Goal: Task Accomplishment & Management: Use online tool/utility

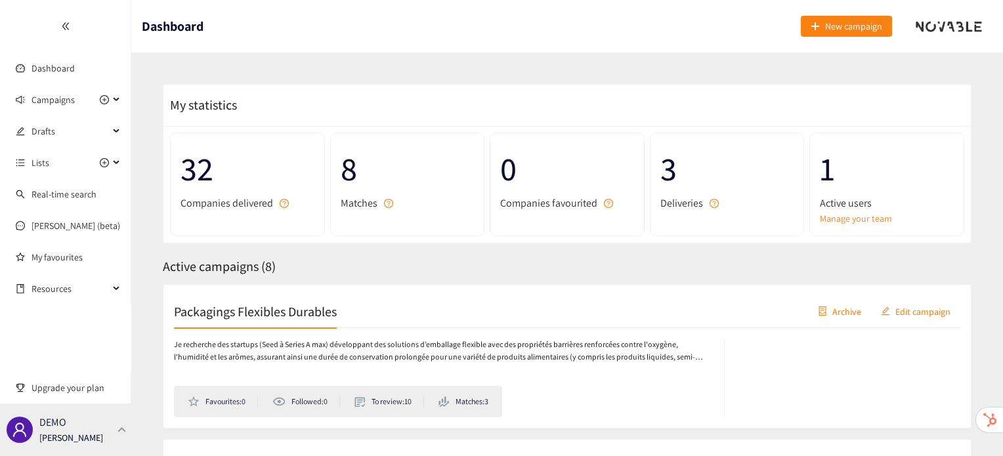
click at [117, 435] on div "DEMO Irene Violetta" at bounding box center [65, 430] width 131 height 53
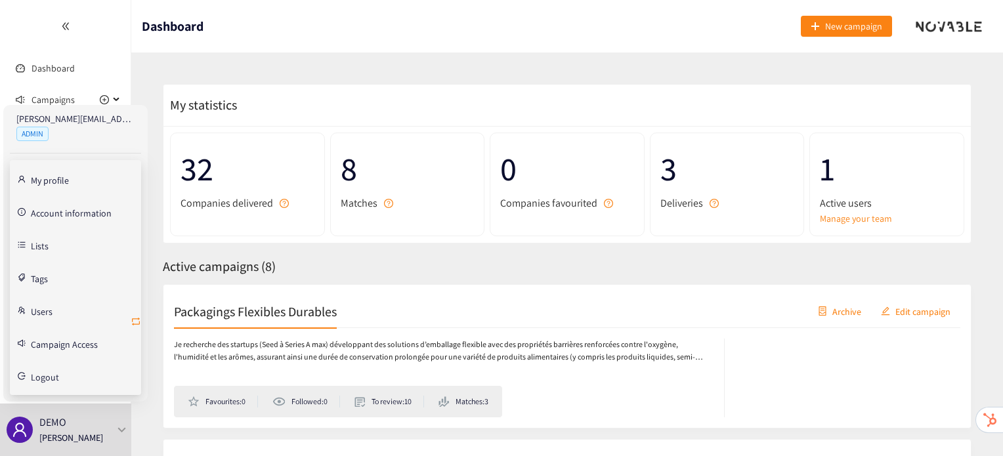
click at [136, 320] on icon "retweet" at bounding box center [136, 321] width 11 height 11
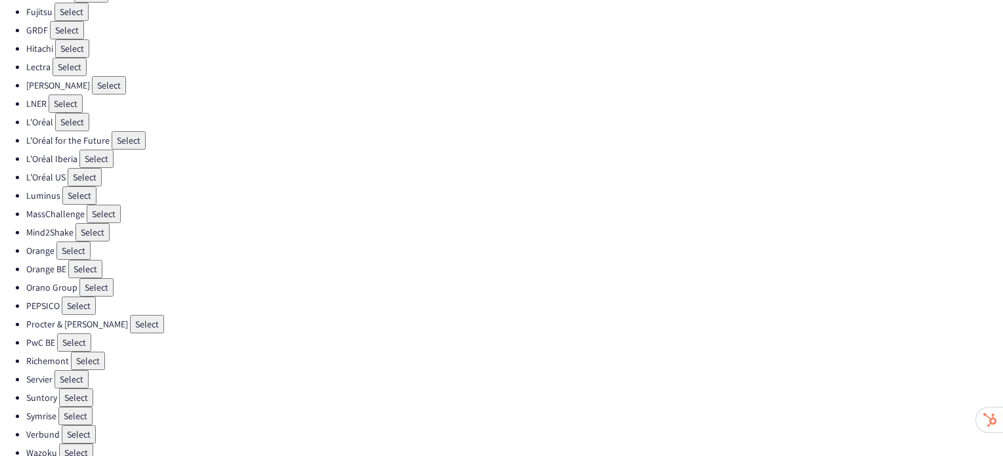
scroll to position [371, 0]
click at [76, 423] on button "Select" at bounding box center [79, 432] width 34 height 18
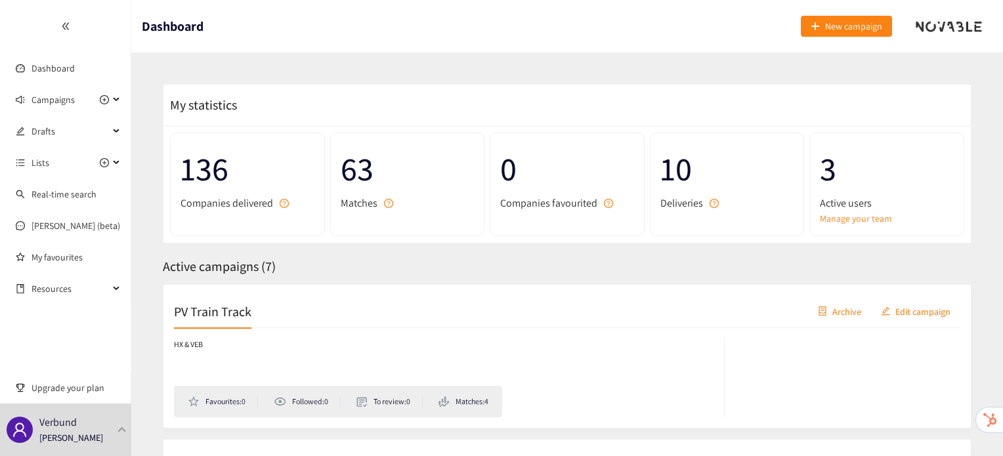
scroll to position [35, 0]
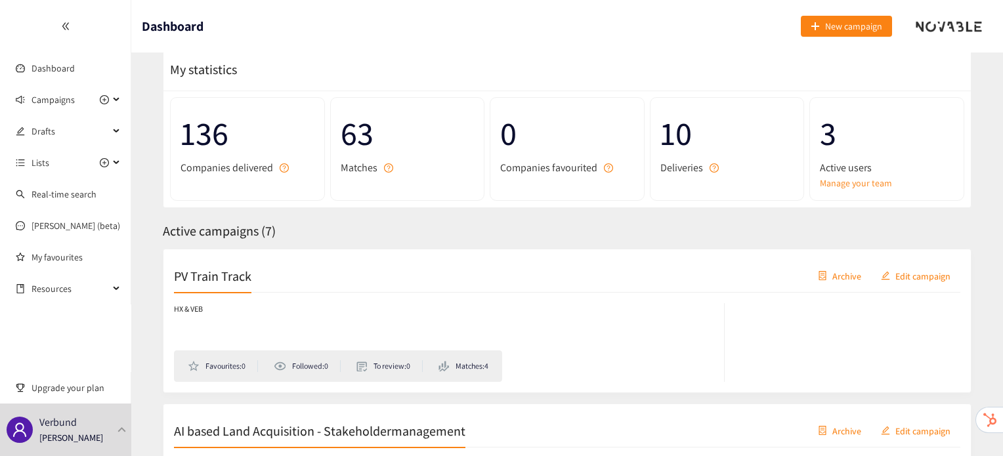
click at [232, 278] on h2 "PV Train Track" at bounding box center [212, 275] width 77 height 18
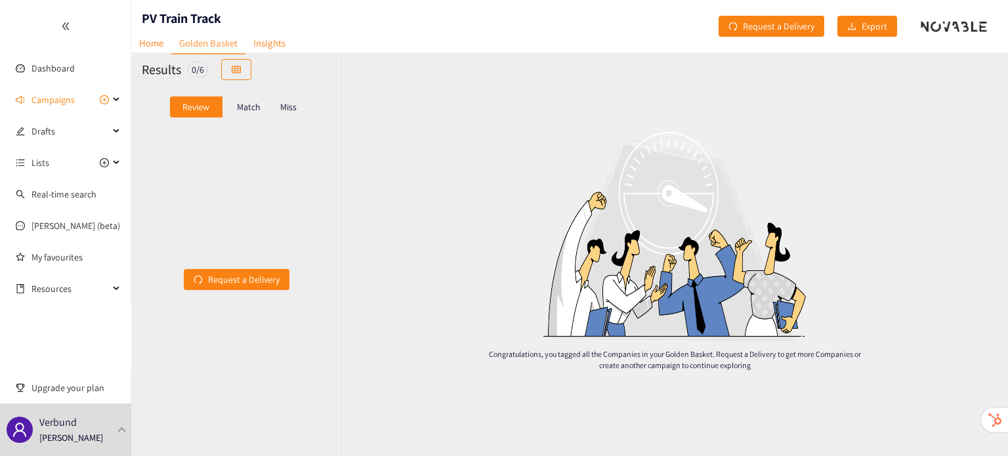
click at [249, 109] on p "Match" at bounding box center [249, 107] width 24 height 11
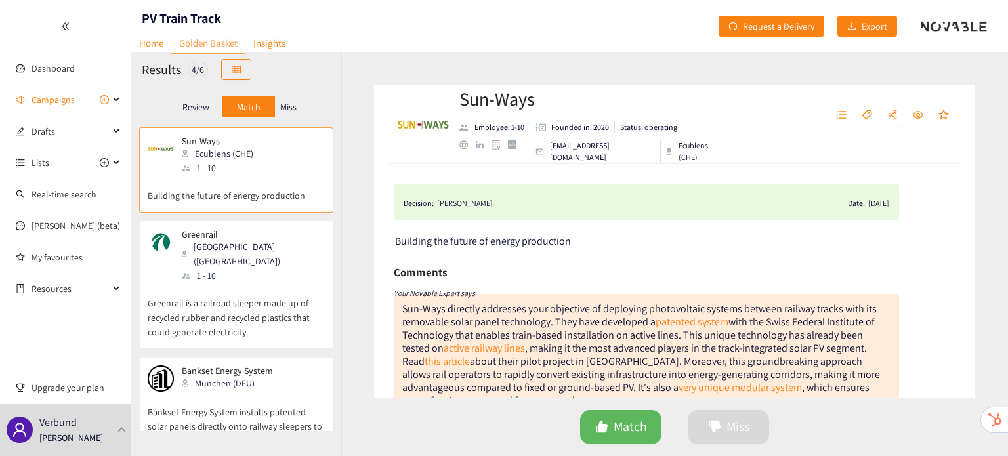
click at [291, 111] on p "Miss" at bounding box center [288, 107] width 16 height 11
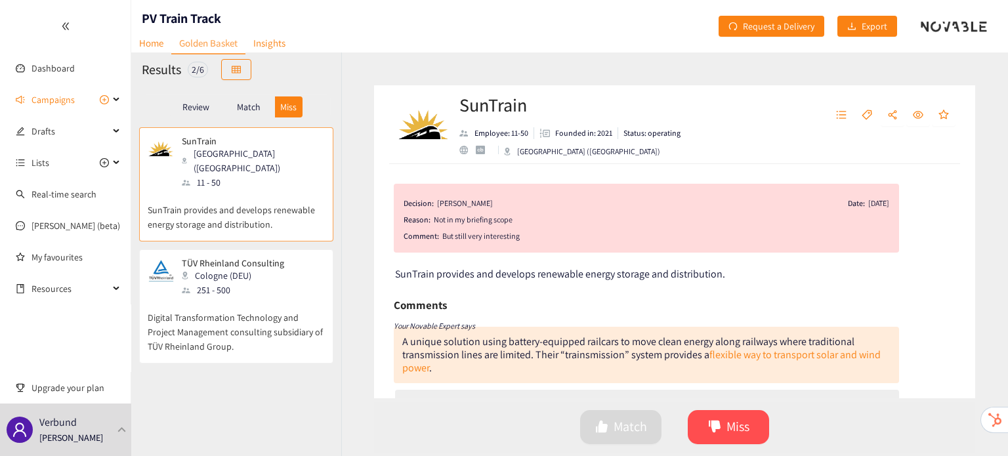
click at [276, 297] on p "Digital Transformation Technology and Project Management consulting subsidiary …" at bounding box center [236, 325] width 177 height 56
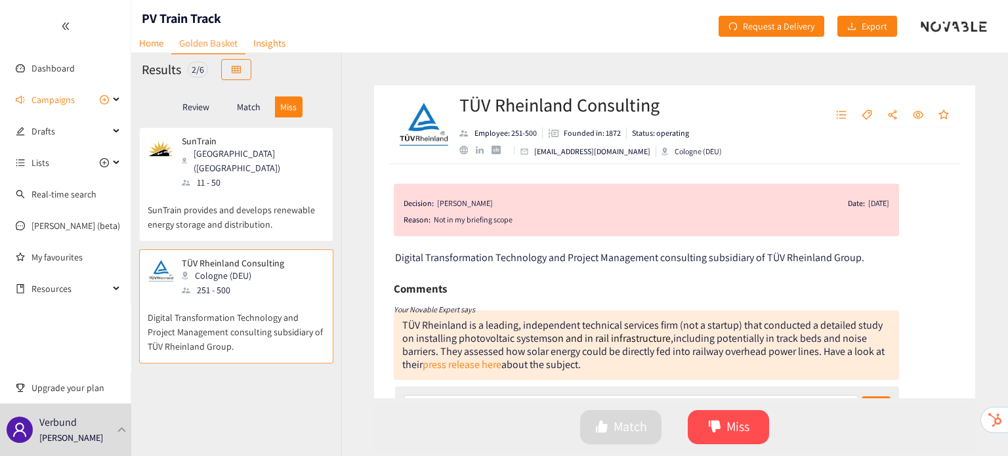
click at [252, 113] on div "Match" at bounding box center [248, 106] width 53 height 21
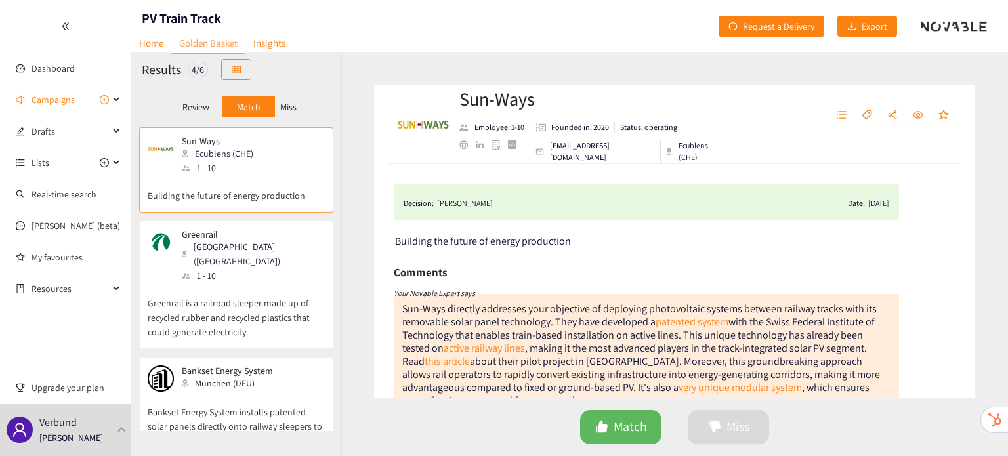
scroll to position [141, 0]
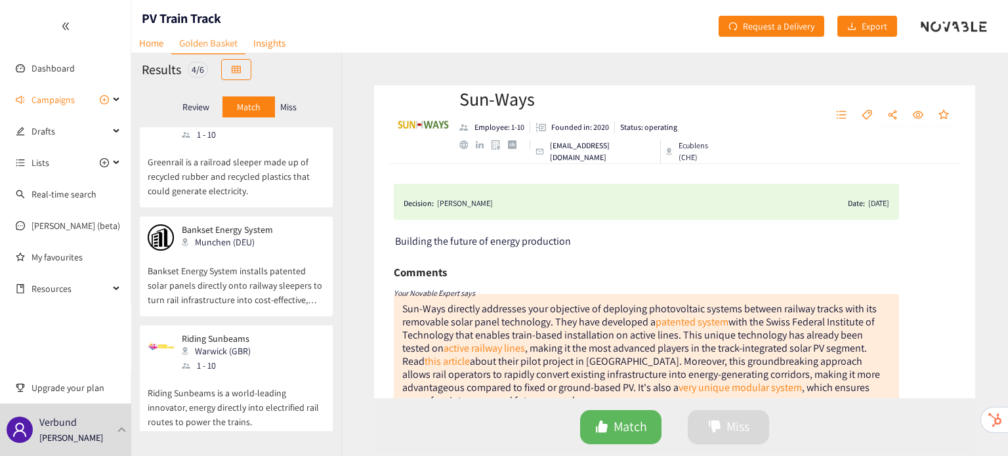
click at [220, 373] on p "Riding Sunbeams is a world-leading innovator, energy directly into electrified …" at bounding box center [236, 401] width 177 height 56
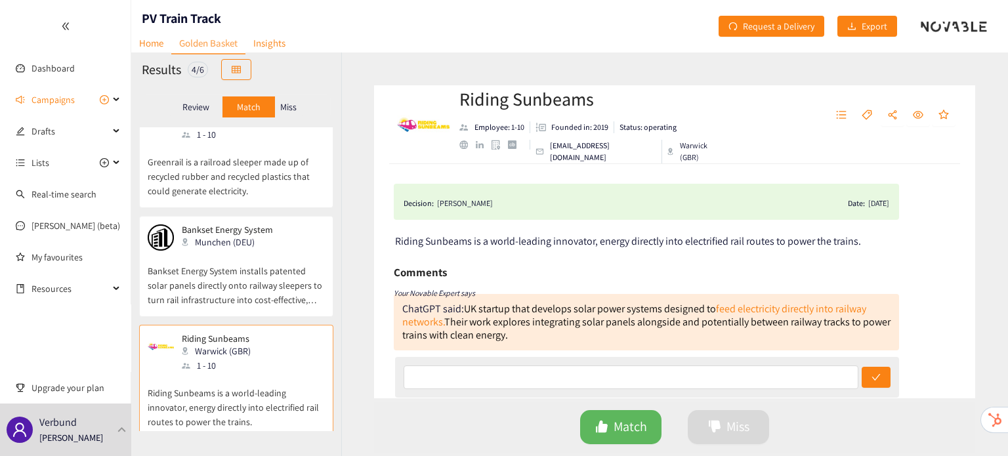
click at [268, 280] on p "Bankset Energy System installs patented solar panels directly onto railway slee…" at bounding box center [236, 279] width 177 height 56
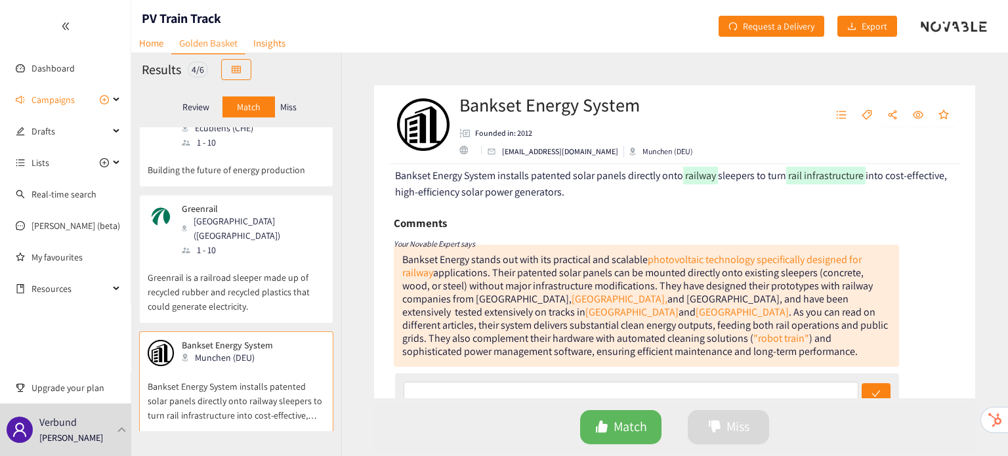
scroll to position [22, 0]
click at [244, 262] on p "Greenrail is a railroad sleeper made up of recycled rubber and recycled plastic…" at bounding box center [236, 289] width 177 height 56
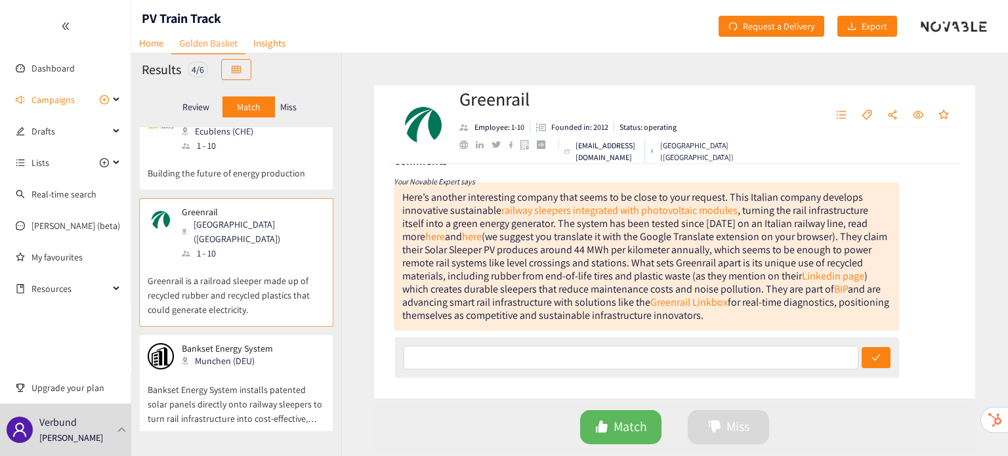
scroll to position [0, 0]
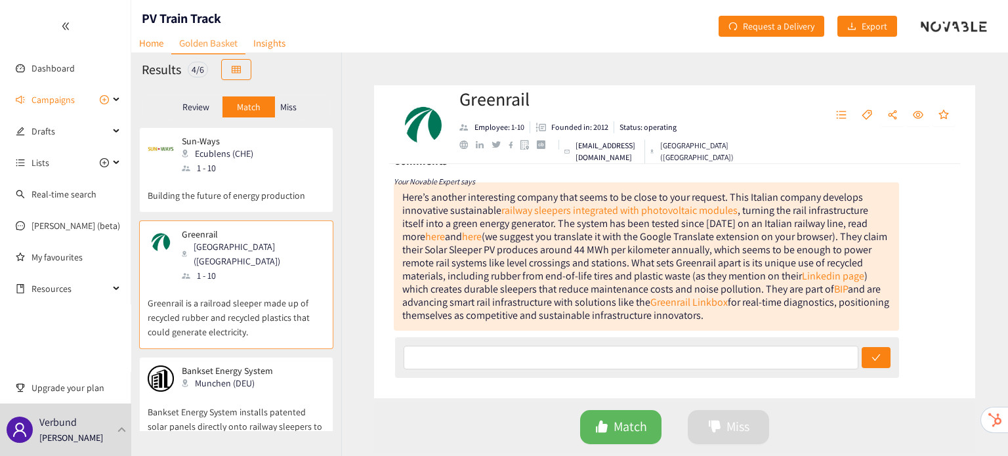
click at [220, 189] on p "Building the future of energy production" at bounding box center [236, 189] width 177 height 28
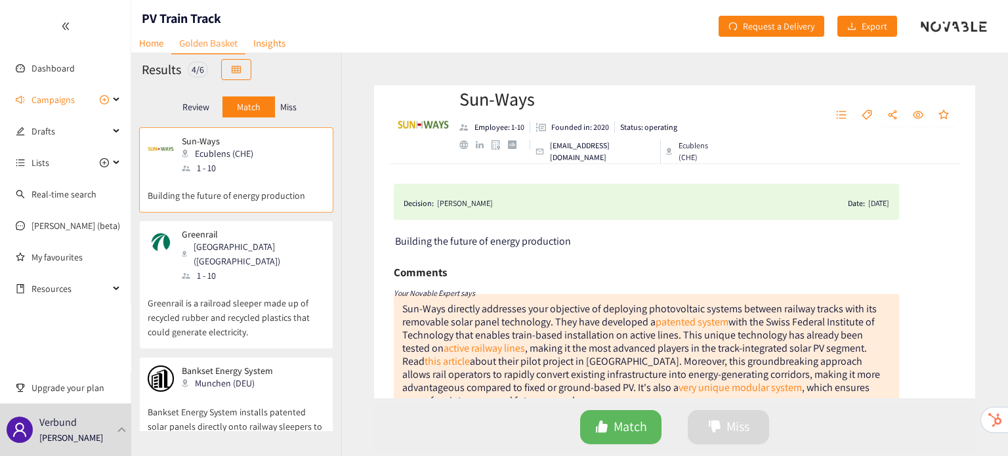
click at [291, 107] on p "Miss" at bounding box center [288, 107] width 16 height 11
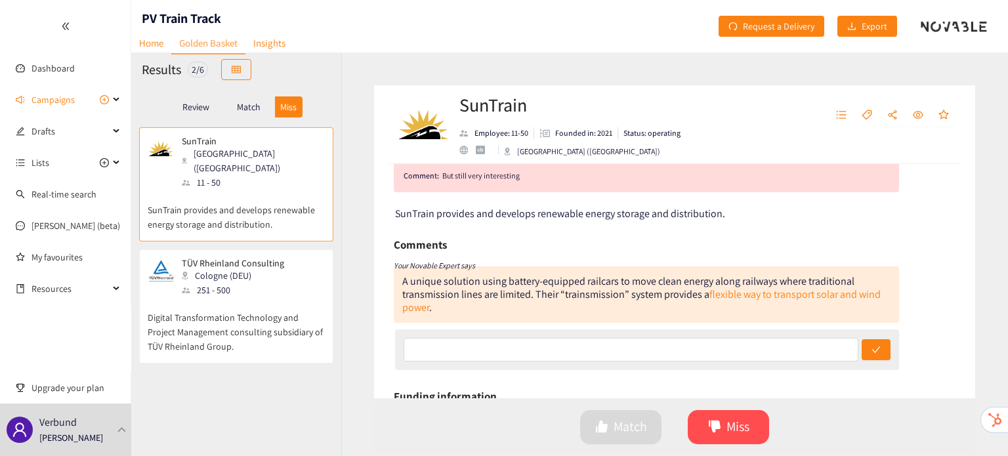
scroll to position [60, 0]
click at [228, 332] on p "Digital Transformation Technology and Project Management consulting subsidiary …" at bounding box center [236, 325] width 177 height 56
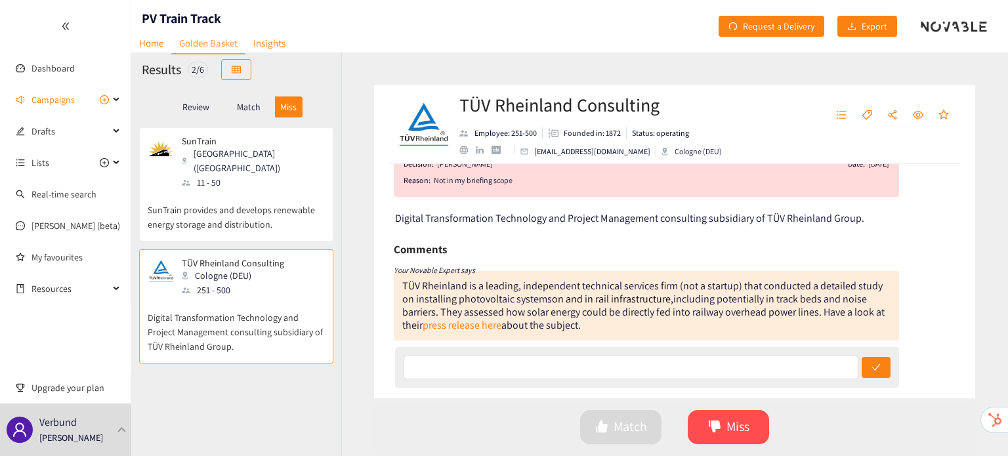
scroll to position [41, 0]
click at [259, 102] on p "Match" at bounding box center [249, 107] width 24 height 11
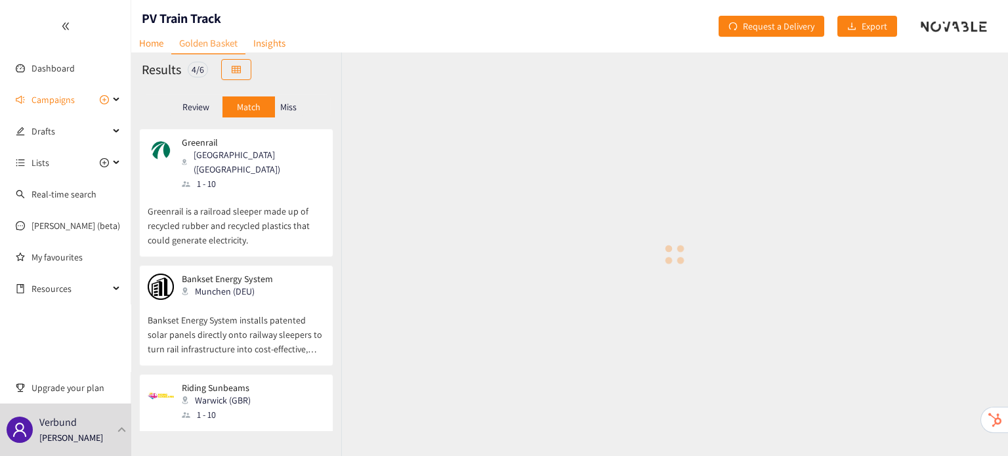
scroll to position [141, 0]
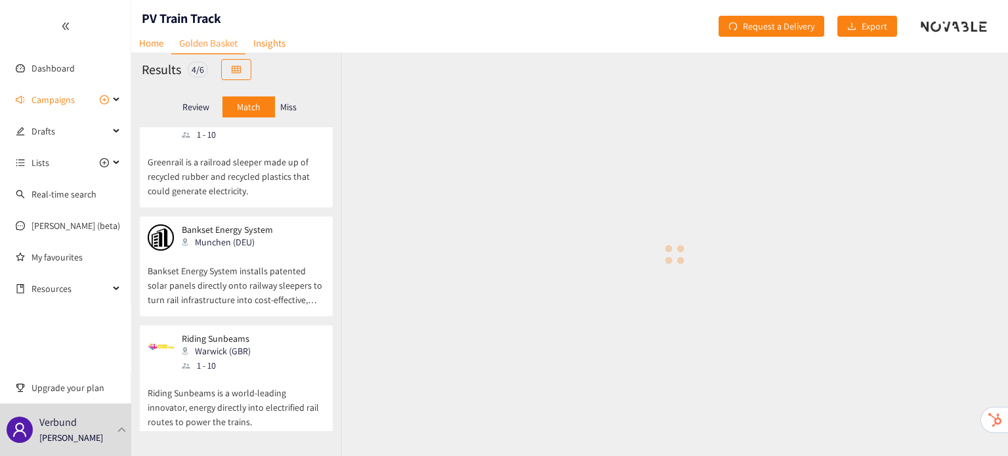
click at [221, 375] on p "Riding Sunbeams is a world-leading innovator, energy directly into electrified …" at bounding box center [236, 401] width 177 height 56
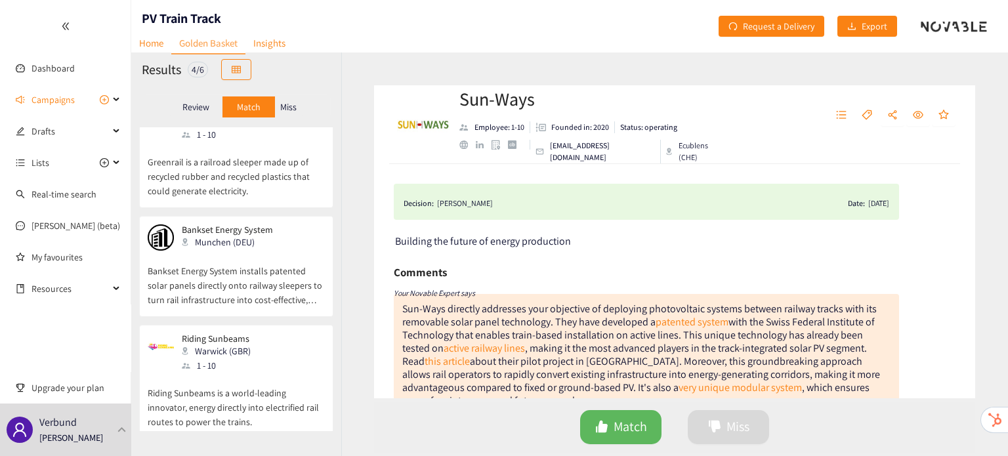
click at [242, 344] on div "Warwick (GBR)" at bounding box center [220, 351] width 77 height 14
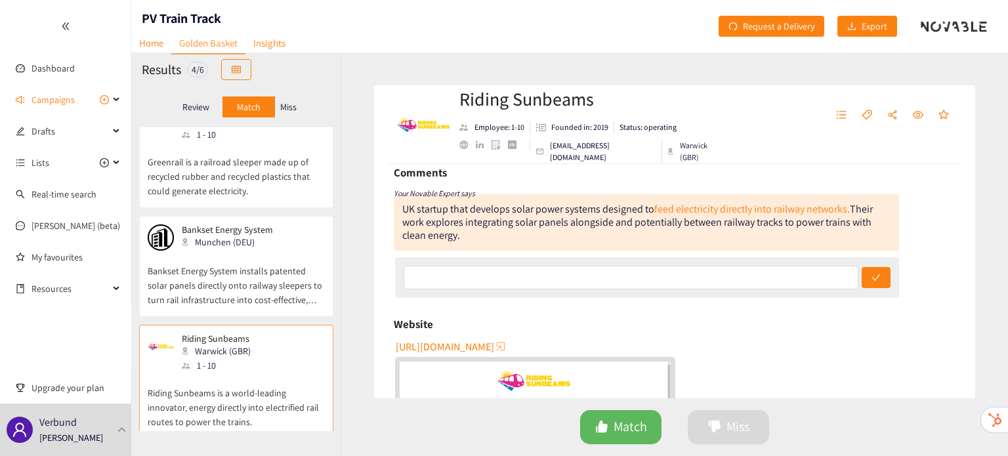
scroll to position [0, 0]
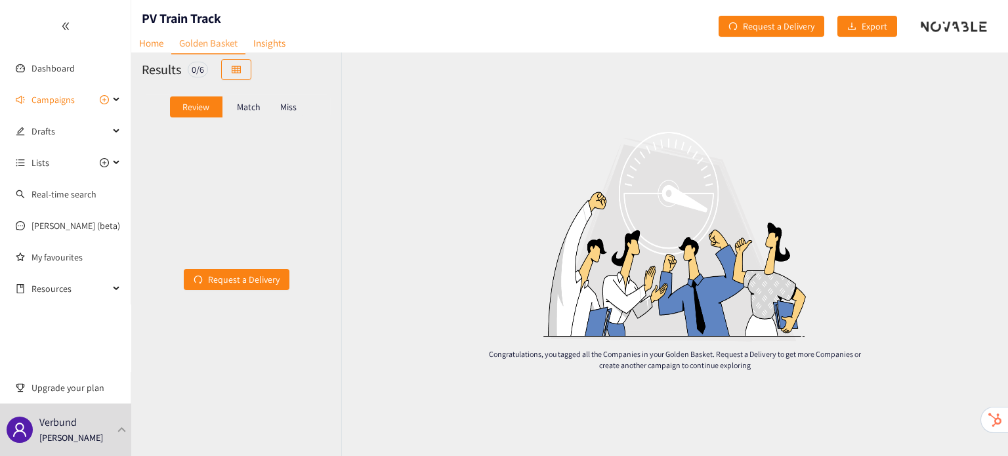
click at [295, 109] on p "Miss" at bounding box center [288, 107] width 16 height 11
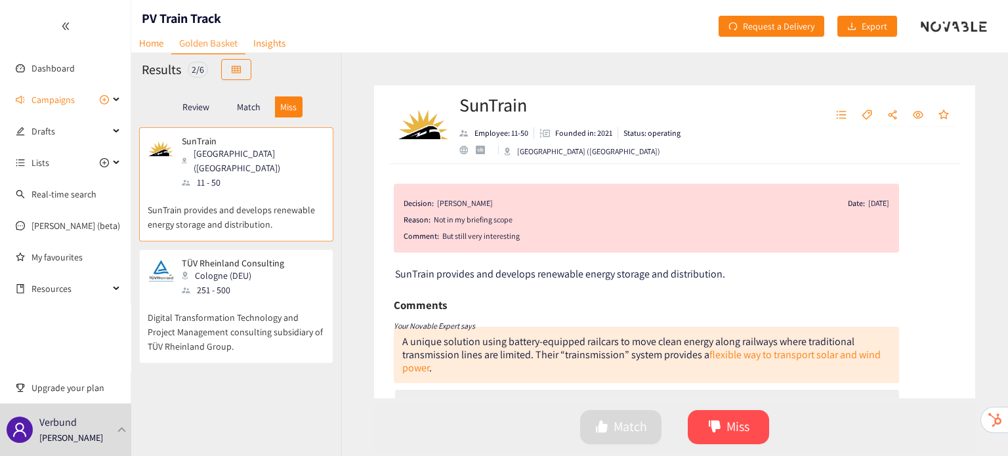
click at [249, 107] on p "Match" at bounding box center [249, 107] width 24 height 11
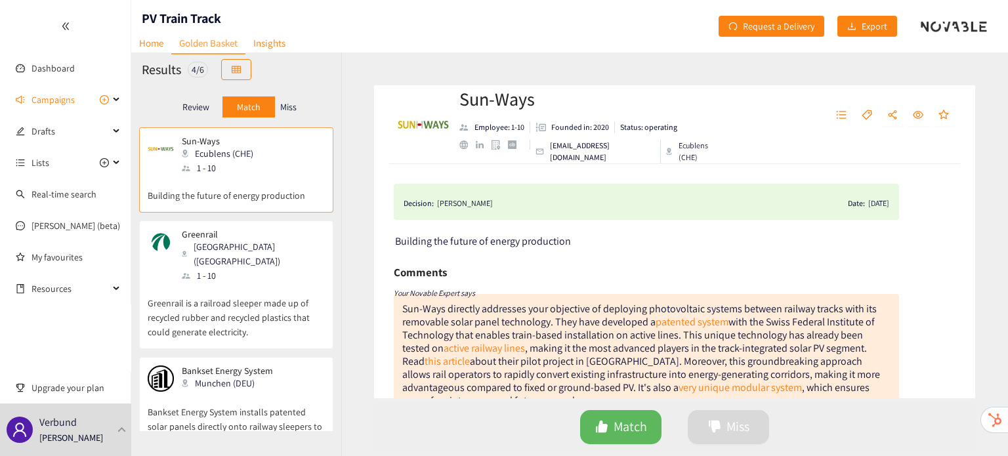
scroll to position [141, 0]
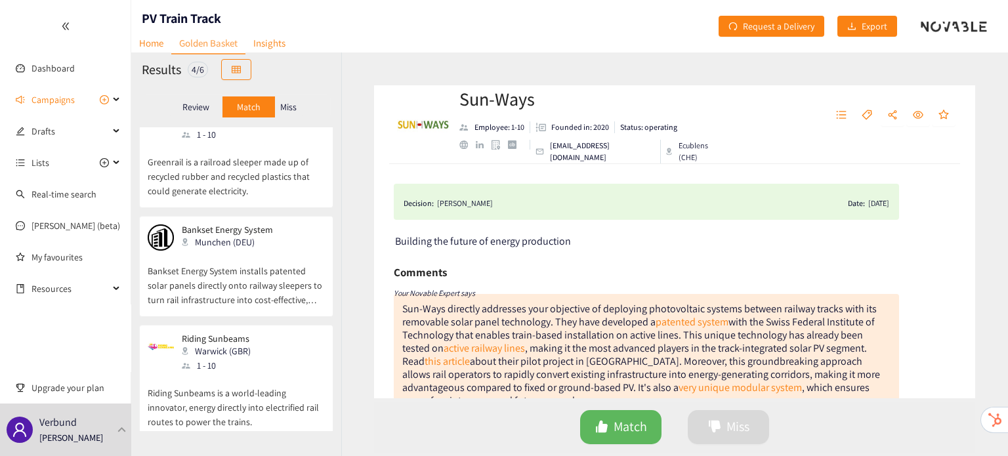
click at [221, 377] on p "Riding Sunbeams is a world-leading innovator, energy directly into electrified …" at bounding box center [236, 401] width 177 height 56
